Goal: Task Accomplishment & Management: Use online tool/utility

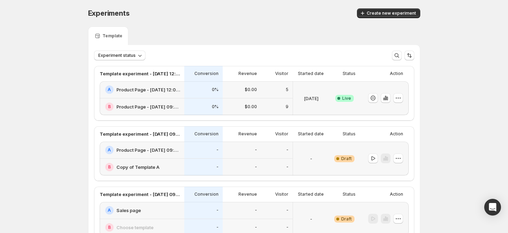
click at [249, 97] on div "$0.00" at bounding box center [241, 89] width 38 height 17
click at [156, 91] on h2 "Product Page - [DATE] 12:00:18" at bounding box center [148, 89] width 64 height 7
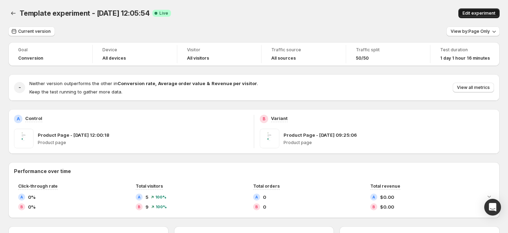
click at [476, 13] on span "Edit experiment" at bounding box center [478, 13] width 33 height 6
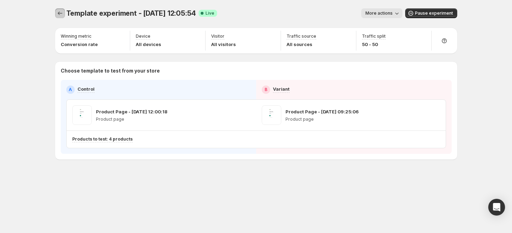
click at [58, 10] on icon "Experiments" at bounding box center [60, 13] width 7 height 7
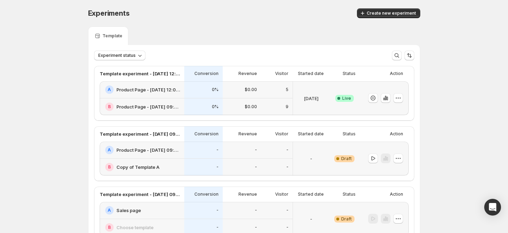
click at [163, 96] on div "A Product Page - Sep 30, 12:00:18" at bounding box center [142, 89] width 85 height 17
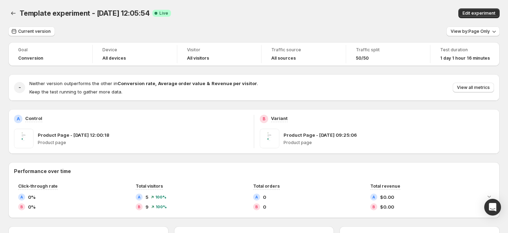
drag, startPoint x: 469, startPoint y: 79, endPoint x: 470, endPoint y: 82, distance: 3.6
click at [470, 80] on div "- Neither version outperforms the other in Conversion rate , Average order valu…" at bounding box center [253, 87] width 491 height 27
click at [472, 86] on span "View all metrics" at bounding box center [473, 88] width 33 height 6
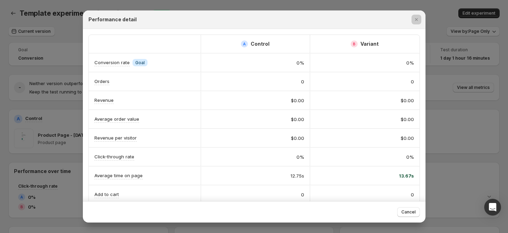
click at [455, 68] on div at bounding box center [254, 116] width 508 height 233
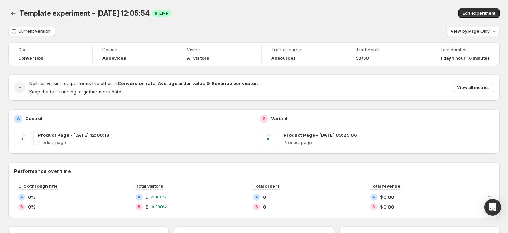
click at [464, 22] on div "Template experiment - [DATE] 12:05:54. This page is ready Template experiment -…" at bounding box center [253, 13] width 491 height 27
click at [465, 29] on span "View by: Page Only" at bounding box center [469, 32] width 39 height 6
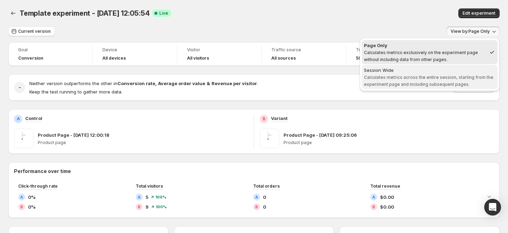
click at [409, 74] on span "Session Wide Calculates metrics across the entire session, starting from the ex…" at bounding box center [429, 77] width 131 height 20
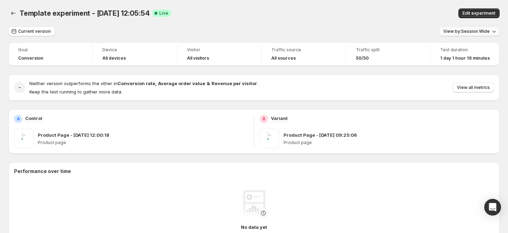
click at [463, 29] on span "View by: Session Wide" at bounding box center [466, 32] width 46 height 6
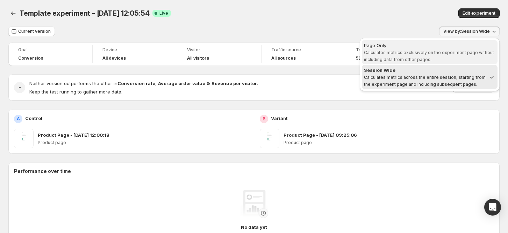
click at [457, 48] on div "Page Only" at bounding box center [429, 45] width 131 height 7
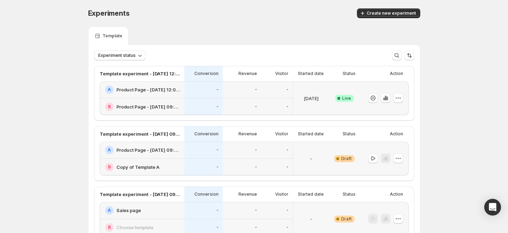
click at [265, 102] on div "-" at bounding box center [276, 106] width 31 height 17
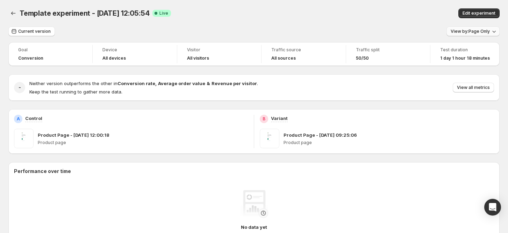
click at [470, 32] on span "View by: Page Only" at bounding box center [469, 32] width 39 height 6
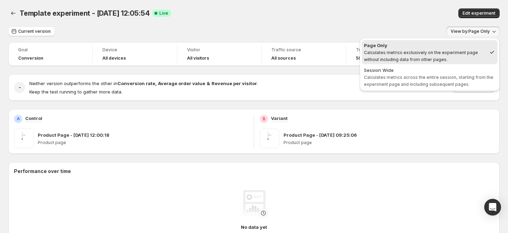
drag, startPoint x: 378, startPoint y: 72, endPoint x: 368, endPoint y: 35, distance: 38.1
click at [378, 72] on div "Session Wide" at bounding box center [429, 70] width 131 height 7
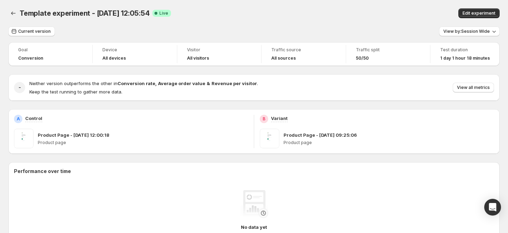
click at [366, 24] on div "Template experiment - [DATE] 12:05:54. This page is ready Template experiment -…" at bounding box center [253, 13] width 491 height 27
click at [475, 31] on span "View by: Session Wide" at bounding box center [466, 32] width 46 height 6
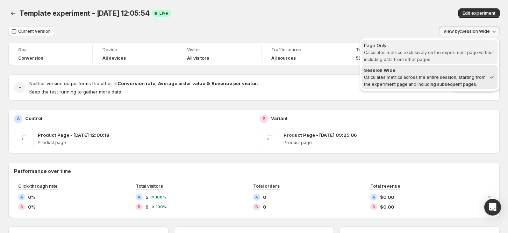
click at [444, 59] on span "Page Only Calculates metrics exclusively on the experiment page without includi…" at bounding box center [429, 52] width 131 height 21
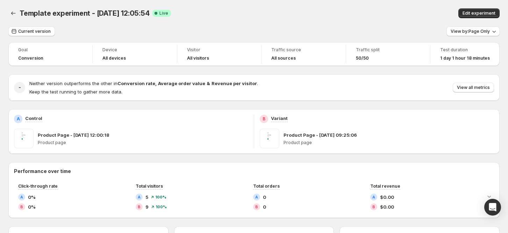
click at [19, 13] on div at bounding box center [13, 13] width 11 height 10
click at [16, 16] on icon "Back" at bounding box center [13, 13] width 7 height 7
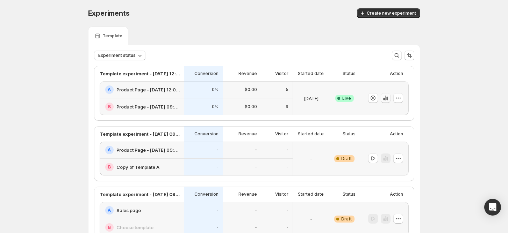
click at [387, 102] on button "button" at bounding box center [385, 98] width 10 height 10
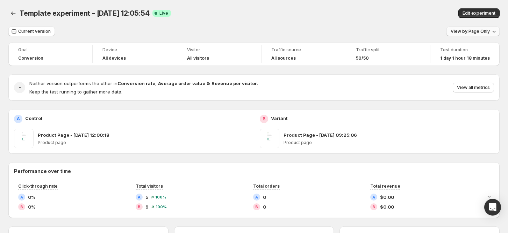
click at [474, 30] on span "View by: Page Only" at bounding box center [469, 32] width 39 height 6
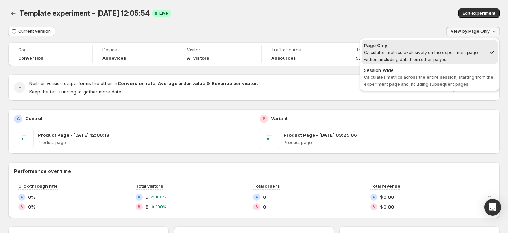
click at [392, 28] on div "Current version View by: Page Only" at bounding box center [253, 32] width 491 height 10
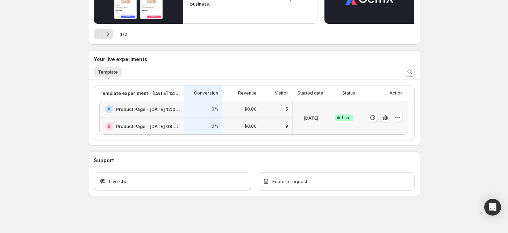
scroll to position [109, 0]
click at [226, 108] on div "$0.00" at bounding box center [241, 109] width 38 height 17
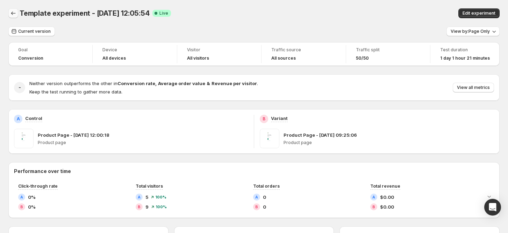
click at [17, 14] on button "Back" at bounding box center [13, 13] width 10 height 10
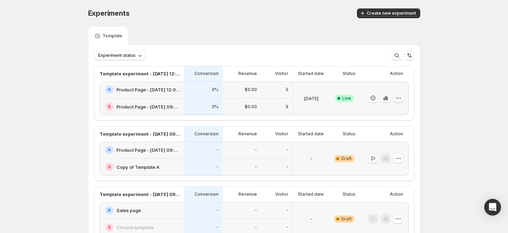
click at [398, 97] on icon "button" at bounding box center [397, 98] width 7 height 7
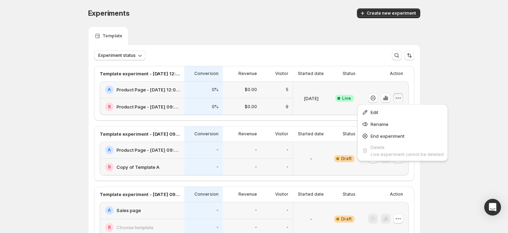
click at [281, 101] on div "9" at bounding box center [276, 106] width 31 height 17
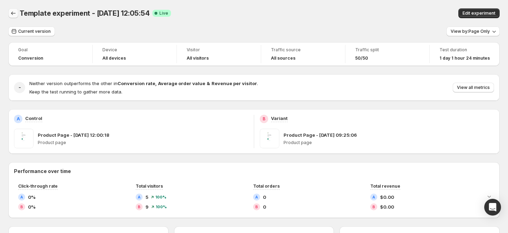
click at [16, 14] on icon "Back" at bounding box center [13, 13] width 7 height 7
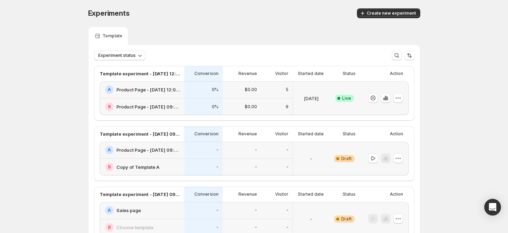
click at [167, 94] on div "A Product Page - Sep 30, 12:00:18" at bounding box center [142, 89] width 85 height 17
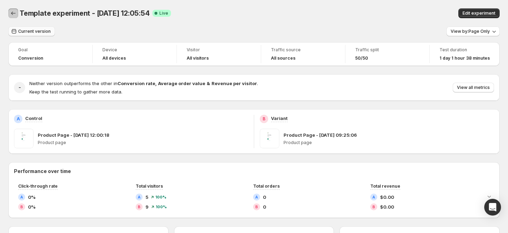
drag, startPoint x: 15, startPoint y: 11, endPoint x: 9, endPoint y: 27, distance: 17.6
click at [15, 11] on icon "Back" at bounding box center [13, 13] width 7 height 7
